Goal: Find specific page/section: Find specific page/section

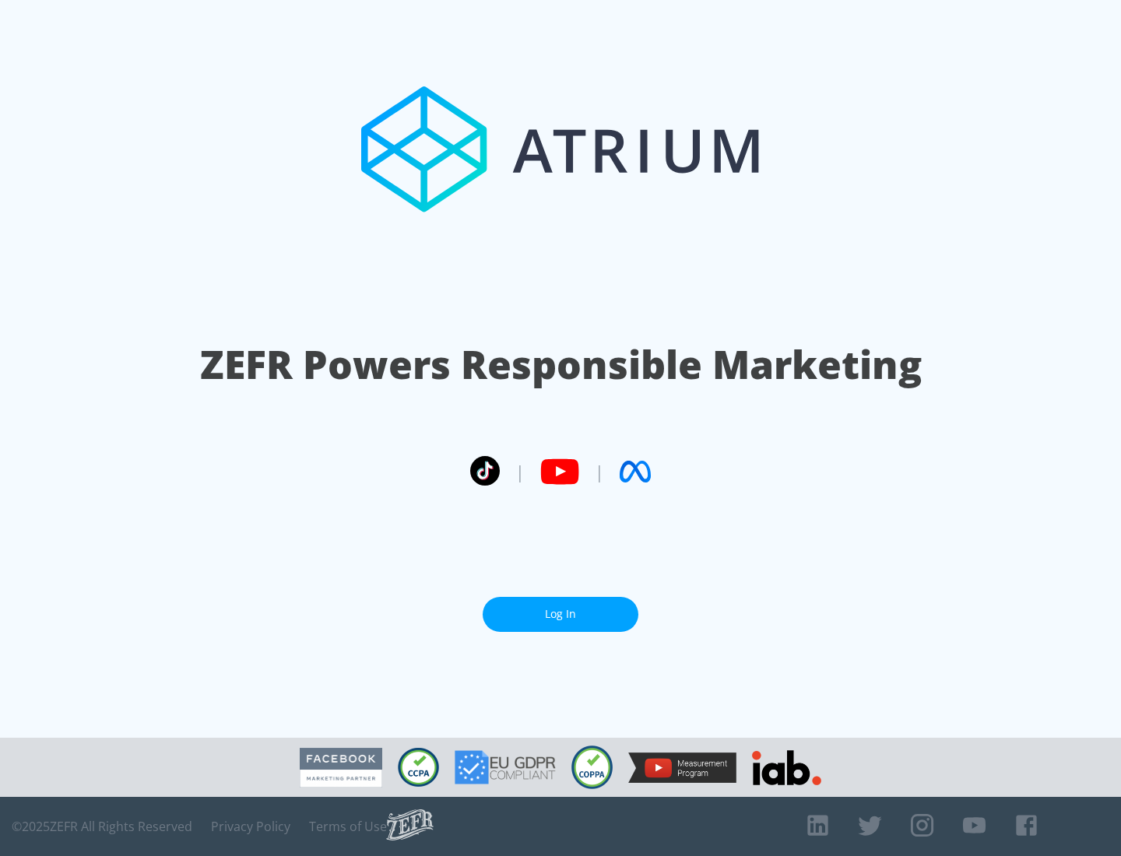
click at [561, 614] on link "Log In" at bounding box center [561, 614] width 156 height 35
